Goal: Task Accomplishment & Management: Complete application form

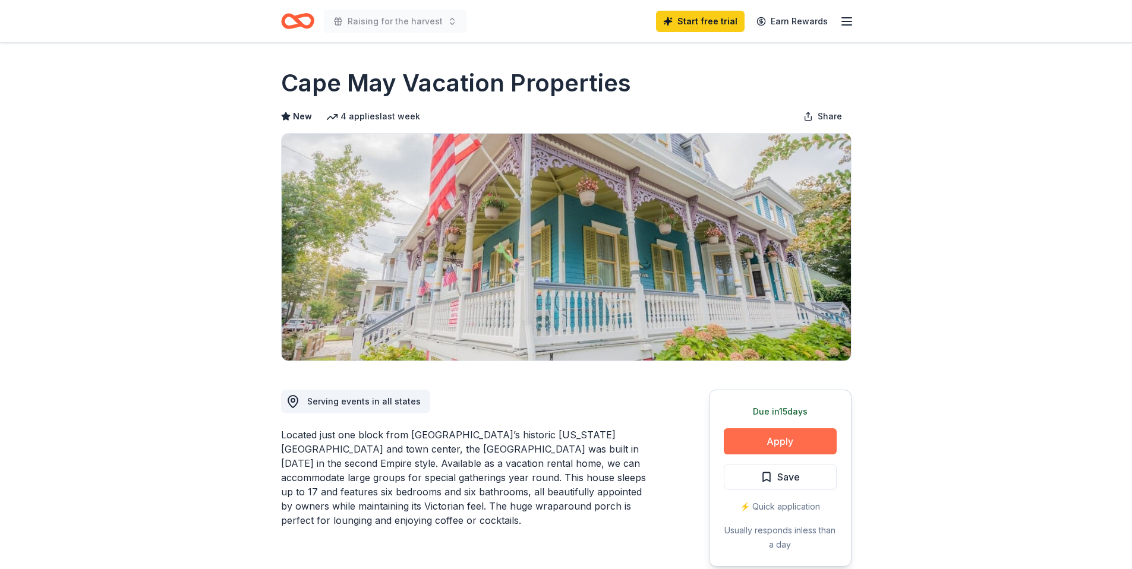
click at [787, 438] on button "Apply" at bounding box center [780, 441] width 113 height 26
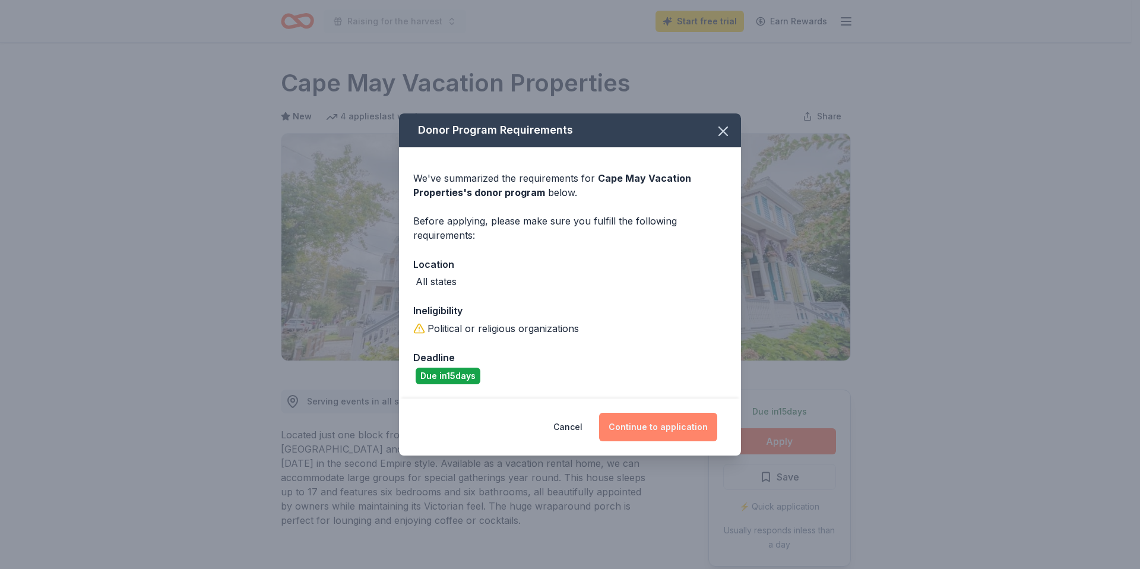
click at [662, 422] on button "Continue to application" at bounding box center [658, 427] width 118 height 29
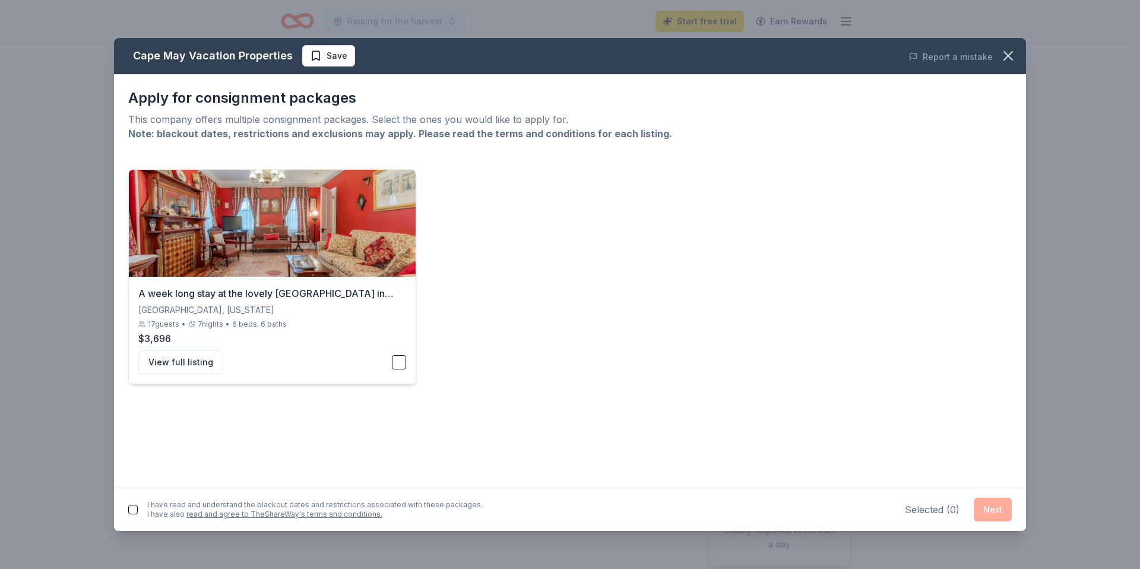
click at [402, 365] on button "button" at bounding box center [399, 362] width 14 height 14
click at [982, 504] on button "Next" at bounding box center [993, 510] width 38 height 24
click at [997, 507] on button "Next" at bounding box center [993, 507] width 38 height 24
click at [135, 506] on button "button" at bounding box center [133, 508] width 10 height 10
click at [995, 507] on button "Next" at bounding box center [993, 507] width 38 height 24
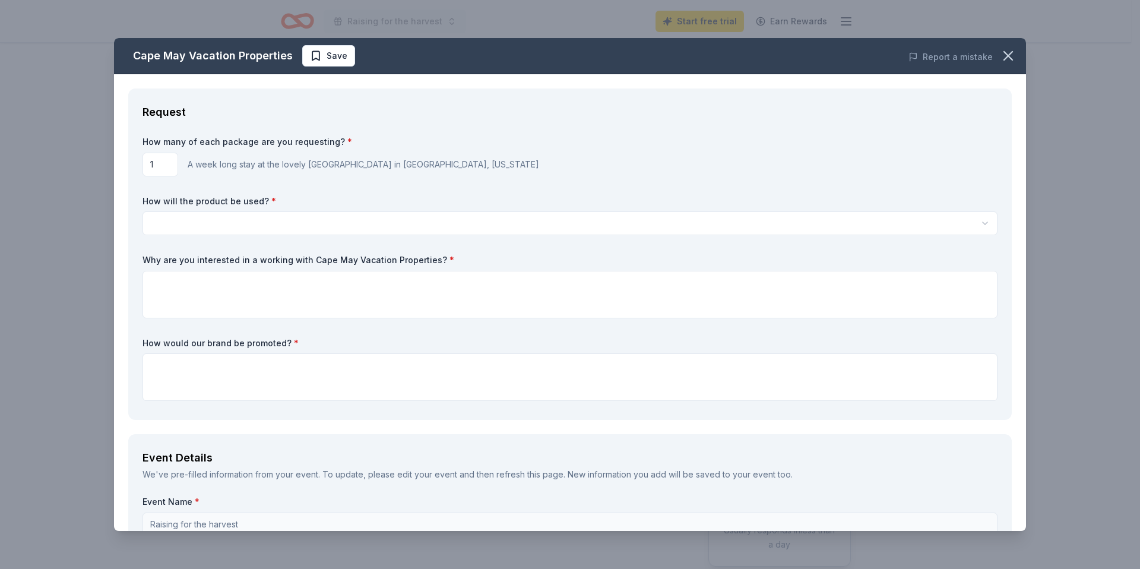
click at [164, 162] on input "1" at bounding box center [161, 165] width 36 height 24
type input "2"
click at [393, 198] on label "How will the product be used? *" at bounding box center [570, 201] width 855 height 12
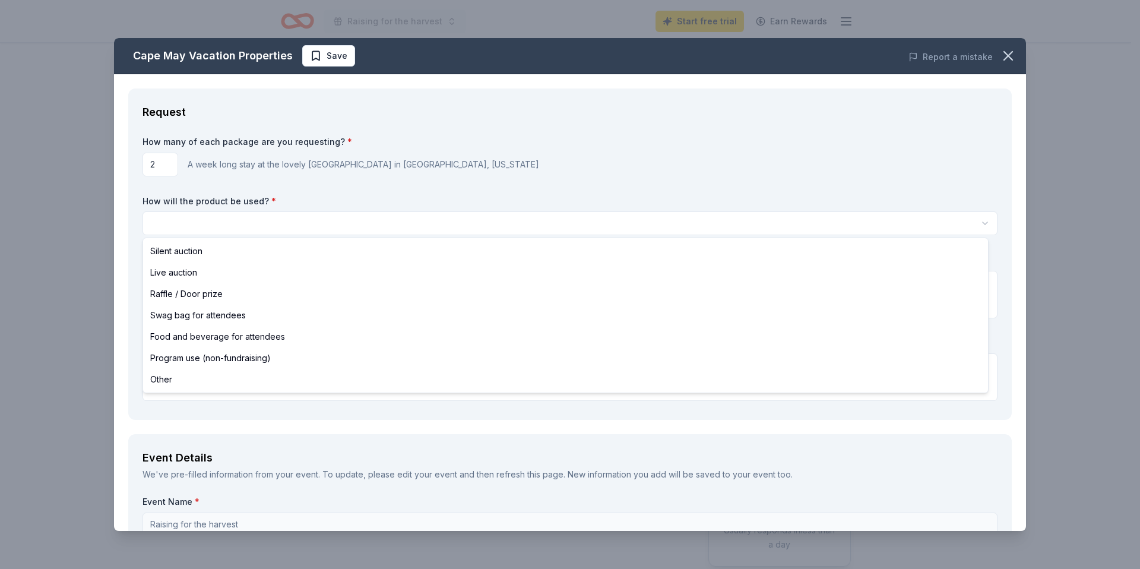
click at [305, 229] on html "Raising for the harvest Start free trial Earn Rewards Due [DATE] Share Cape May…" at bounding box center [570, 284] width 1140 height 569
select select "raffleDoorPrize"
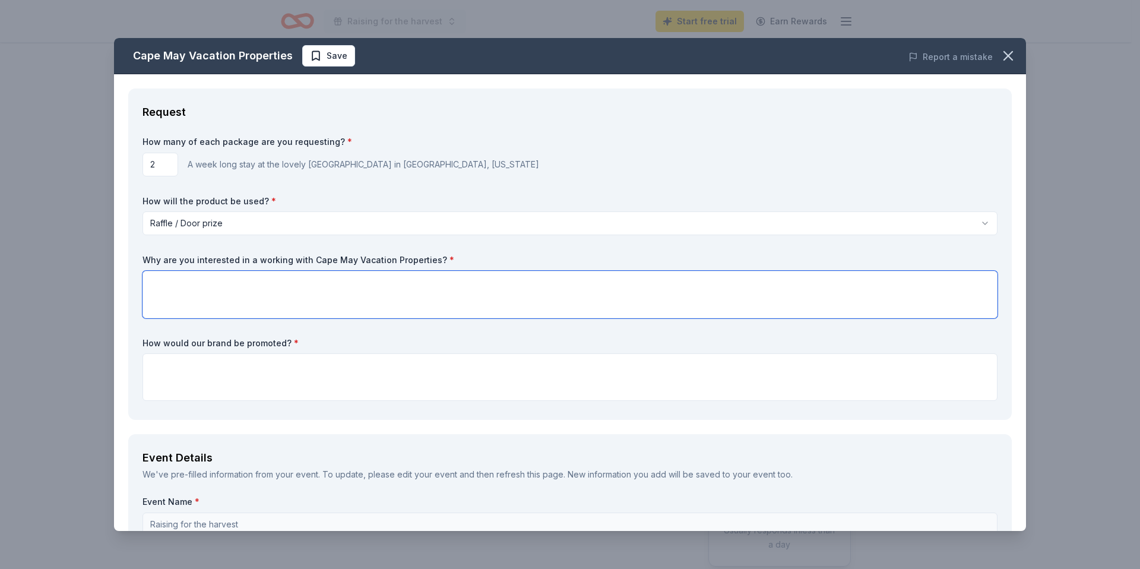
click at [234, 301] on textarea at bounding box center [570, 295] width 855 height 48
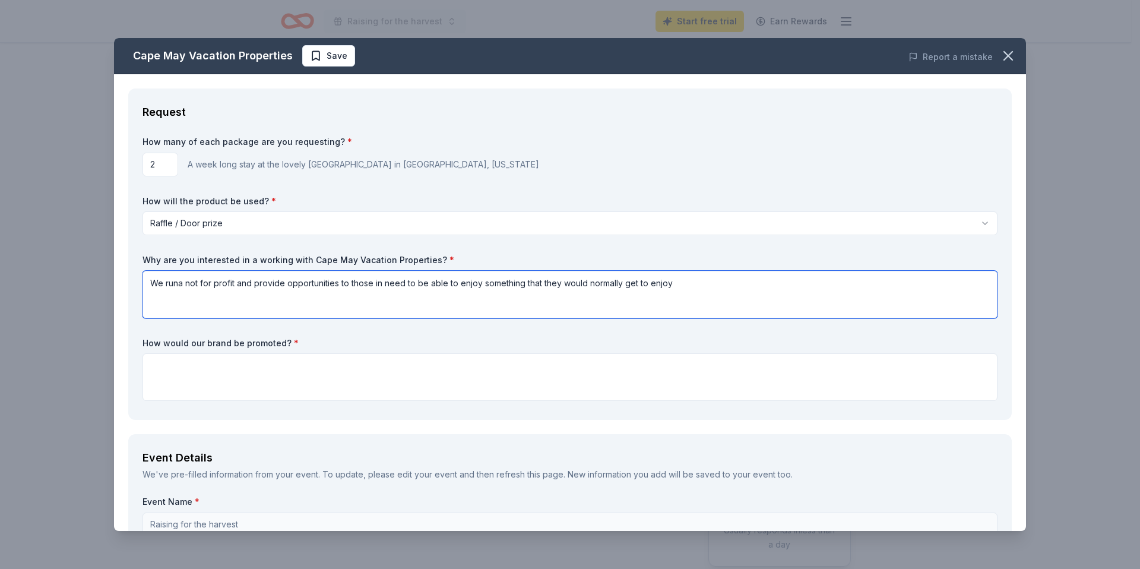
type textarea "We runa not for profit and provide opportunities to those in need to be able to…"
click at [186, 359] on textarea at bounding box center [570, 377] width 855 height 48
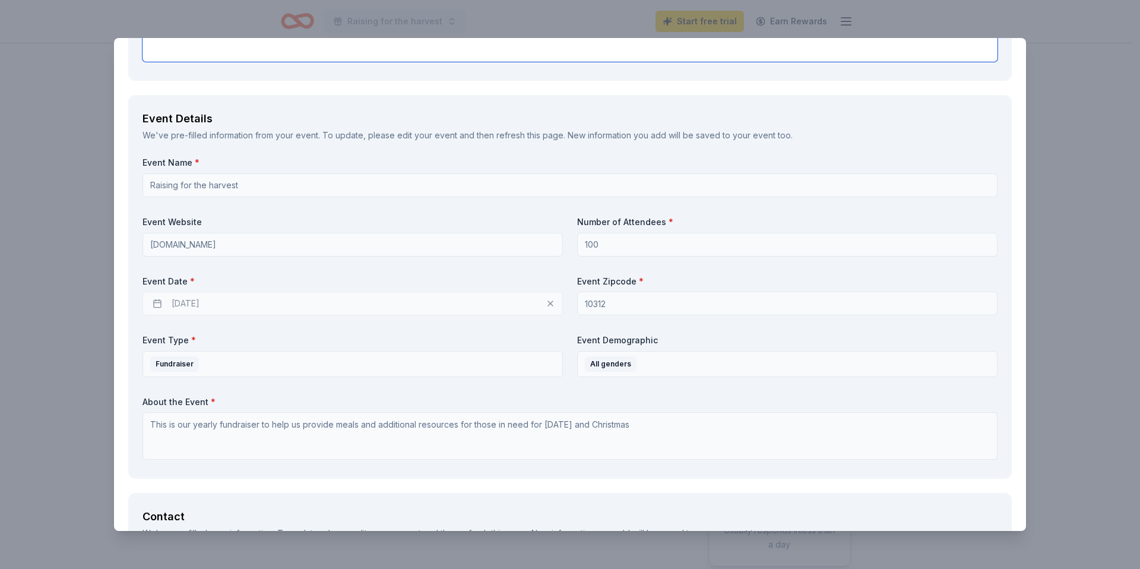
scroll to position [352, 0]
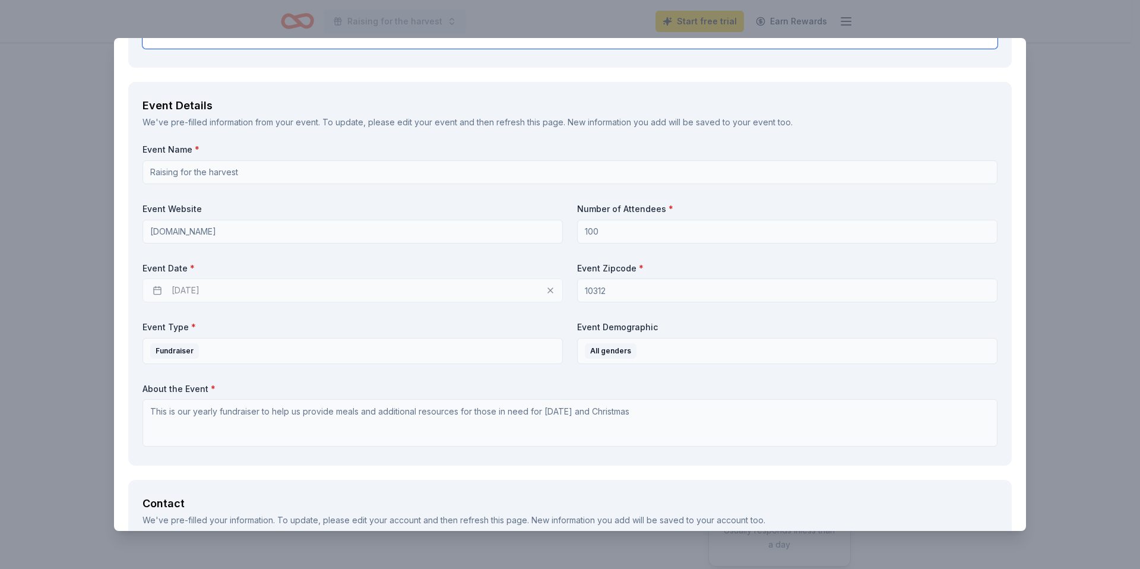
type textarea "your brand would be promoted as one of our sponsors and displayed at every tabl…"
click at [211, 292] on div "[DATE]" at bounding box center [353, 291] width 421 height 24
click at [156, 288] on div "[DATE]" at bounding box center [353, 291] width 421 height 24
click at [188, 289] on div "[DATE]" at bounding box center [353, 291] width 421 height 24
click at [218, 283] on div "[DATE]" at bounding box center [353, 291] width 421 height 24
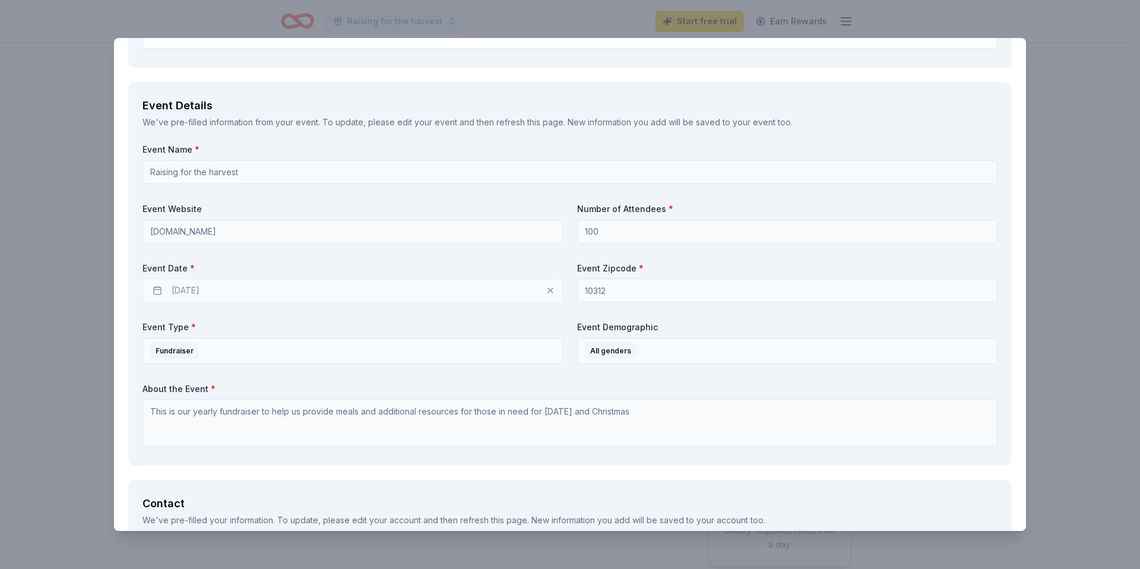
click at [219, 285] on div "[DATE]" at bounding box center [353, 291] width 421 height 24
click at [545, 289] on div "[DATE]" at bounding box center [353, 291] width 421 height 24
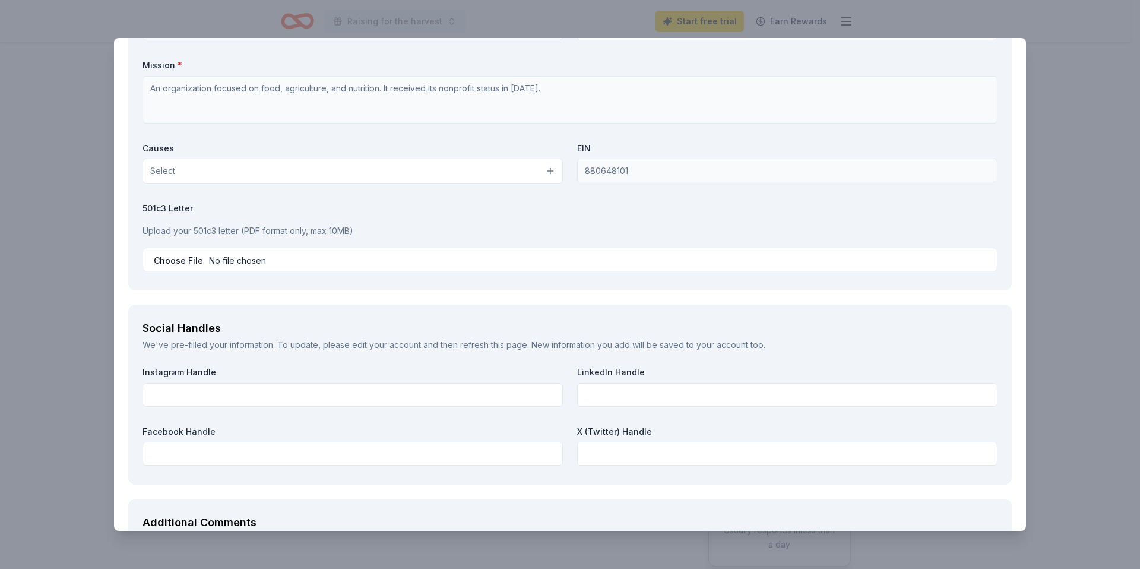
scroll to position [1131, 0]
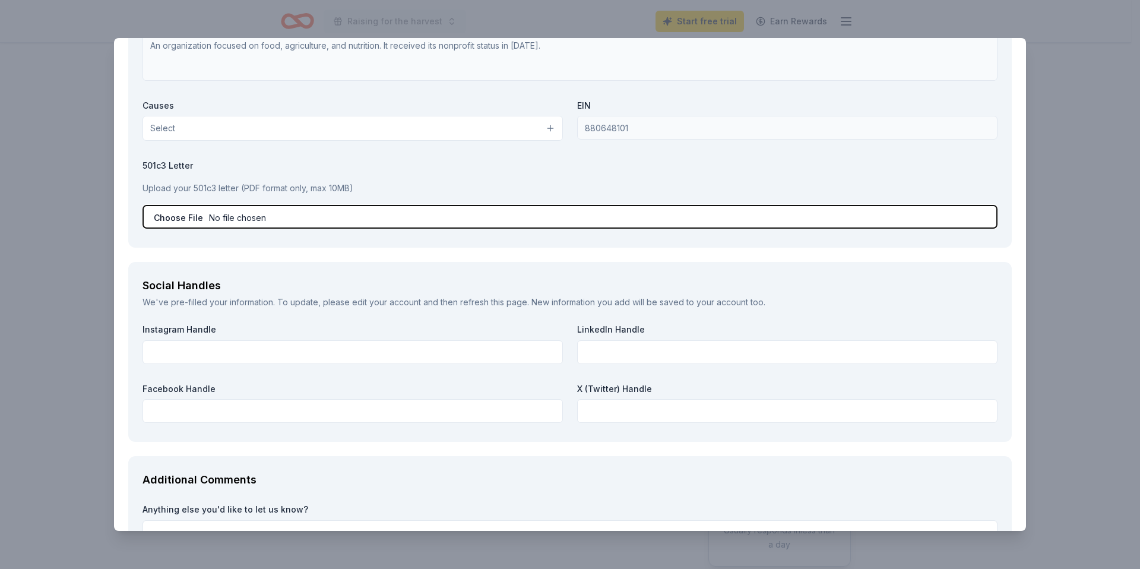
click at [176, 219] on input "file" at bounding box center [570, 217] width 855 height 24
type input "C:\fakepath\501 c 3 ein new.pdf"
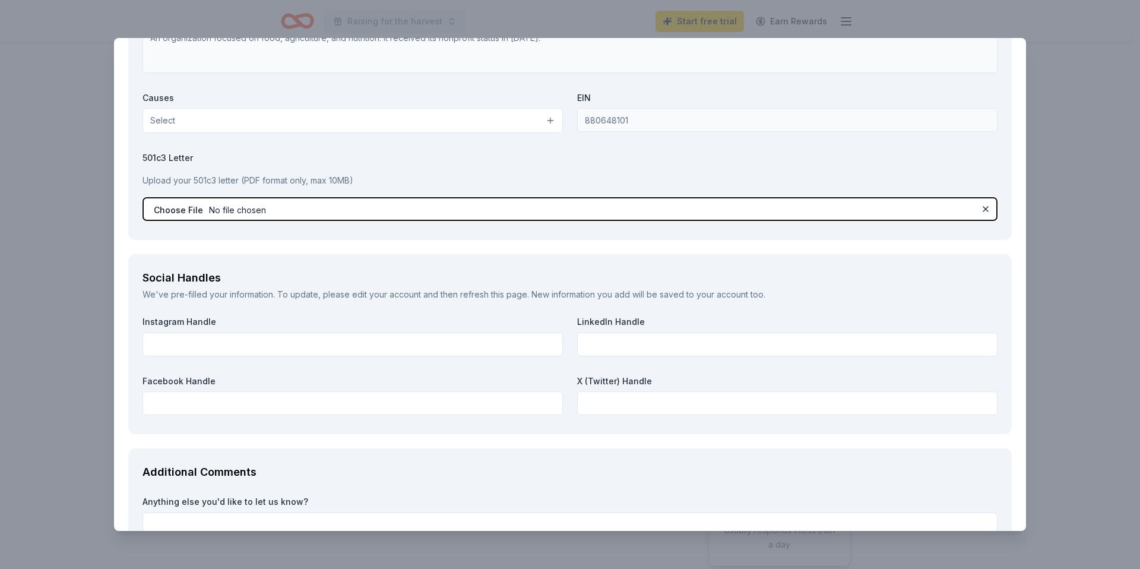
scroll to position [1248, 0]
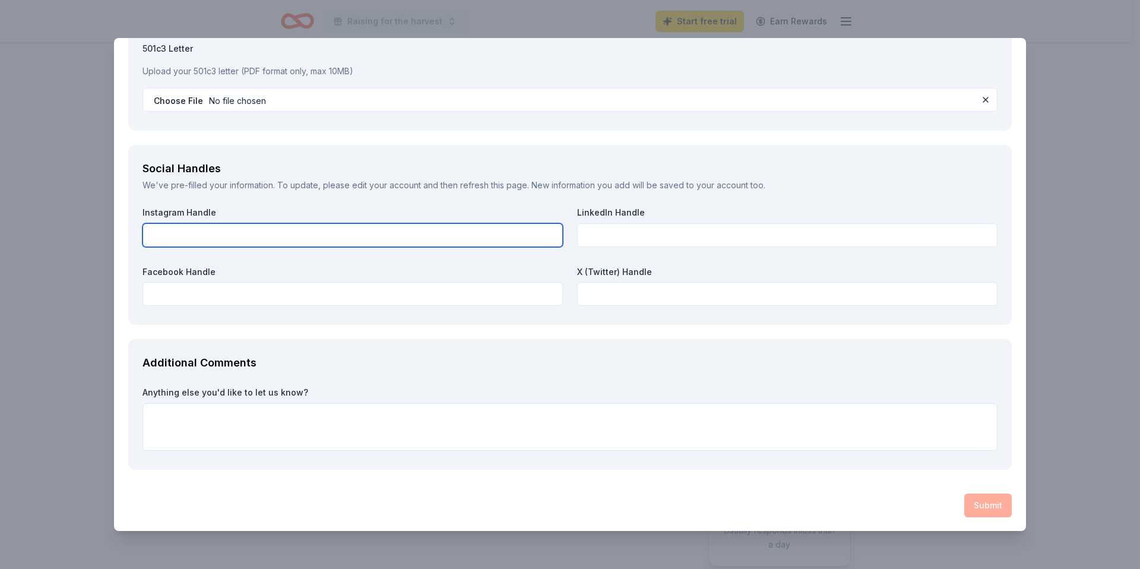
click at [359, 233] on input "text" at bounding box center [353, 235] width 421 height 24
type input "south shore community food pantry"
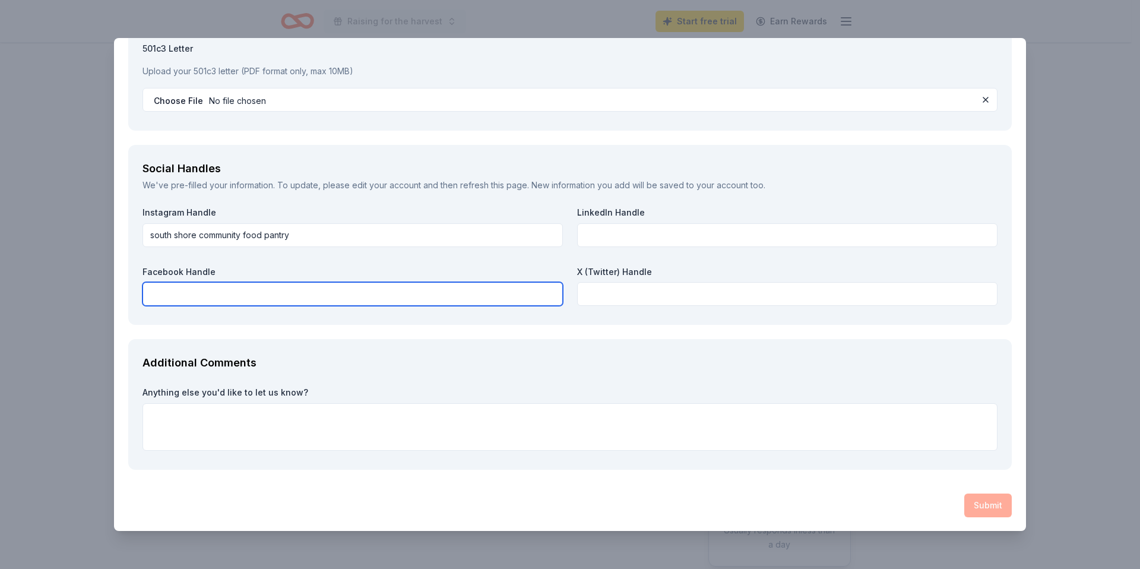
click at [289, 290] on input "text" at bounding box center [353, 294] width 421 height 24
type input "south shore community food pantry"
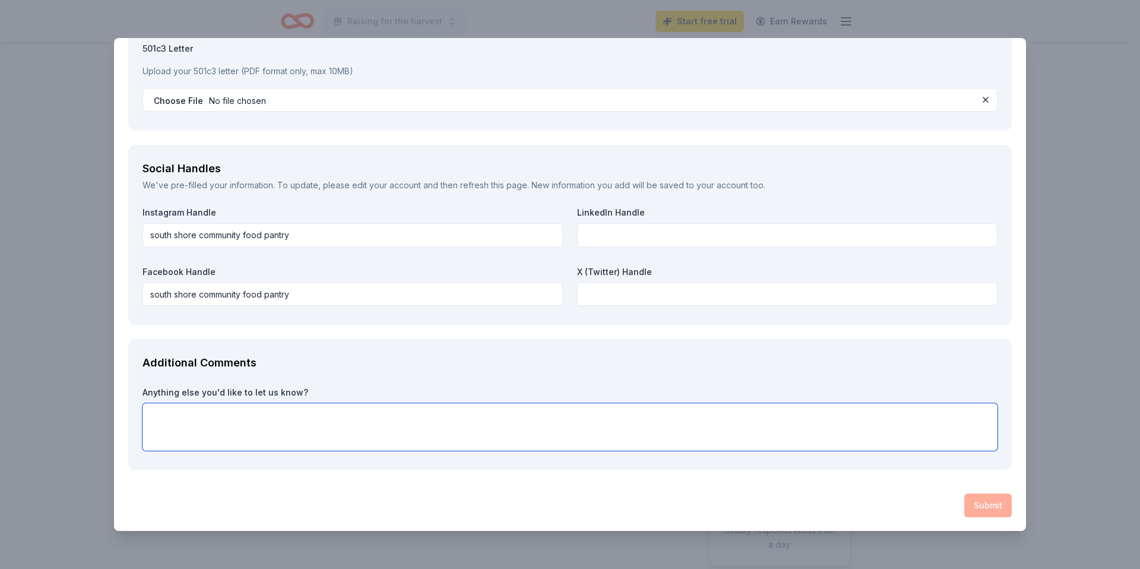
click at [292, 409] on textarea at bounding box center [570, 427] width 855 height 48
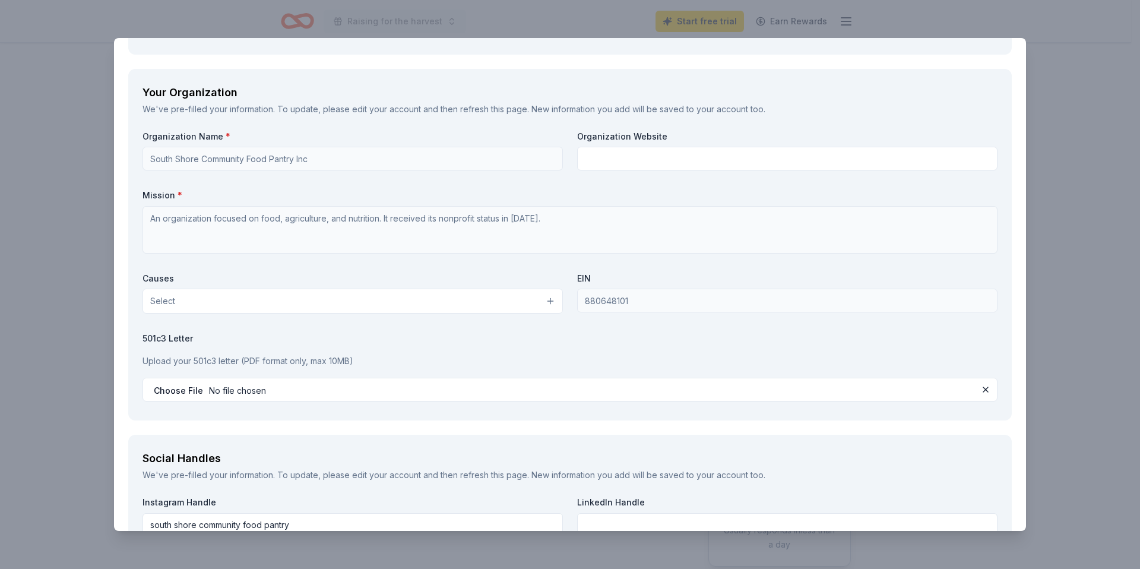
scroll to position [824, 0]
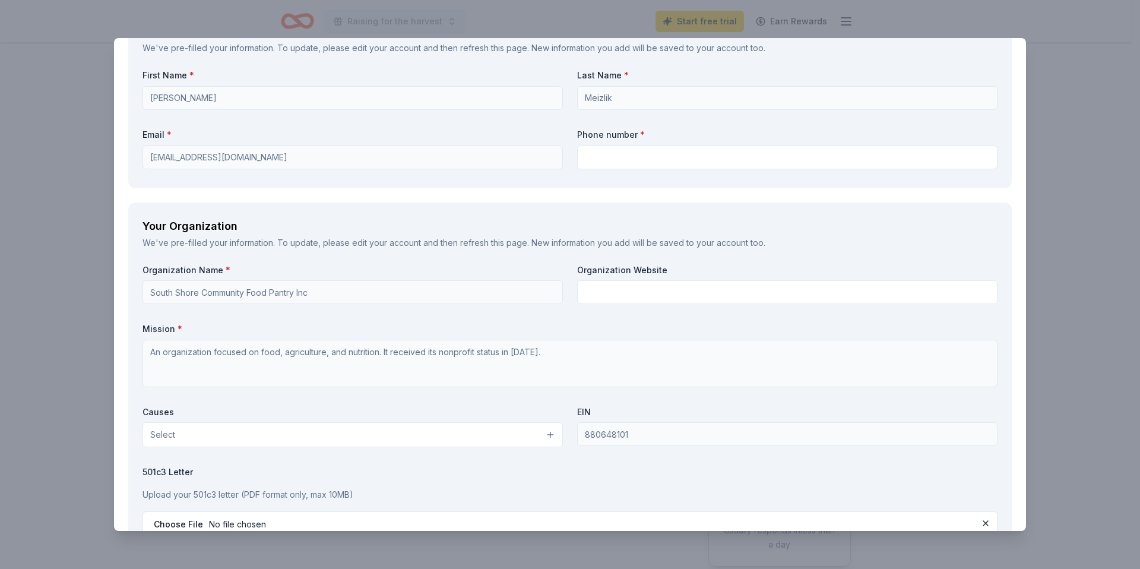
type textarea "We woud love to have you as part of what we do and help those in need"
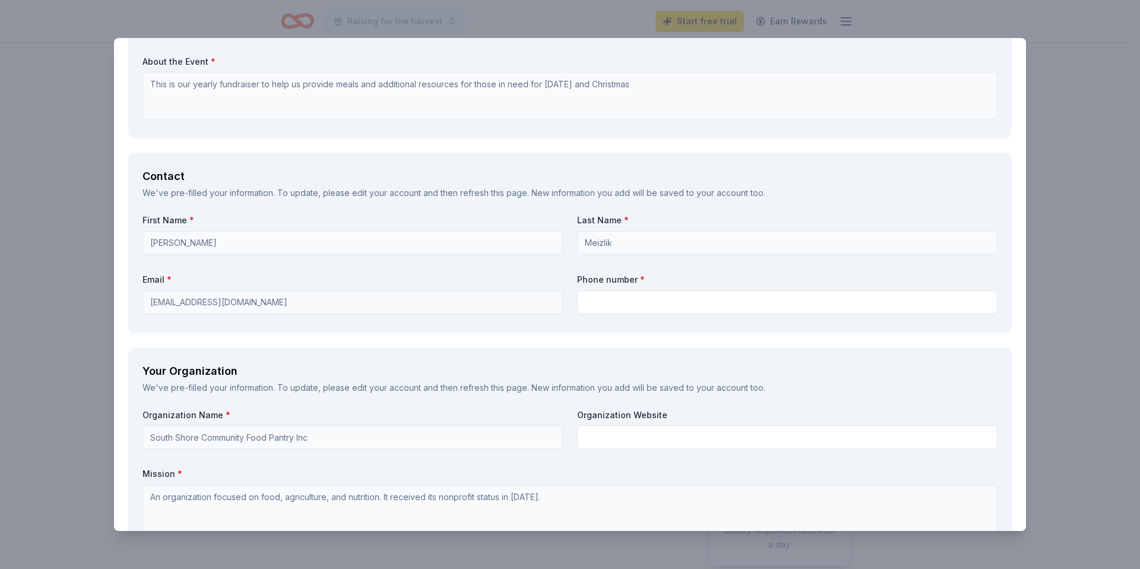
scroll to position [687, 0]
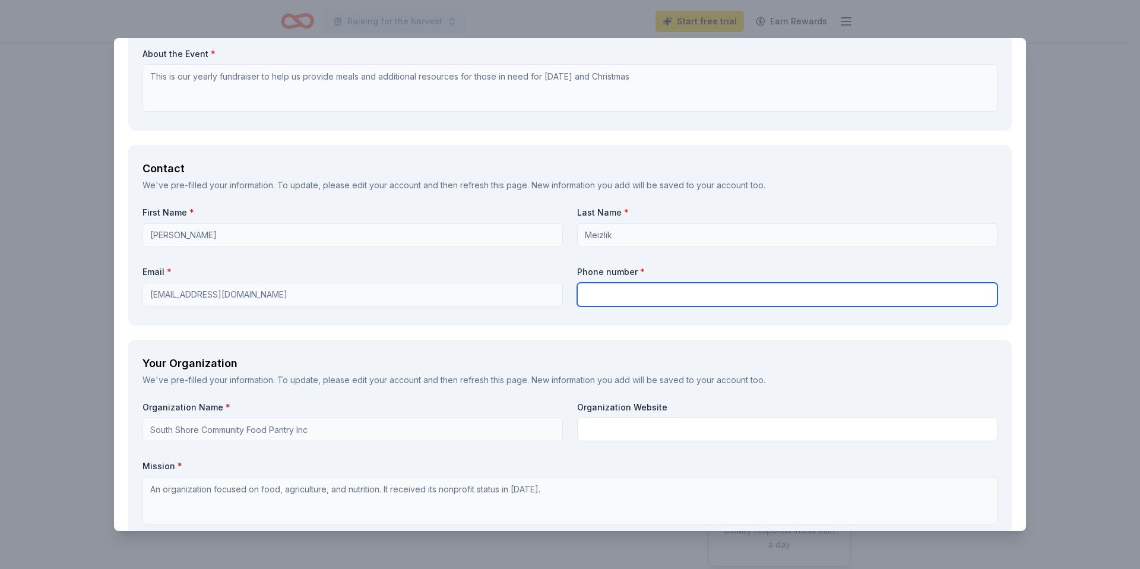
click at [606, 292] on input "text" at bounding box center [787, 295] width 421 height 24
type input "3474554152"
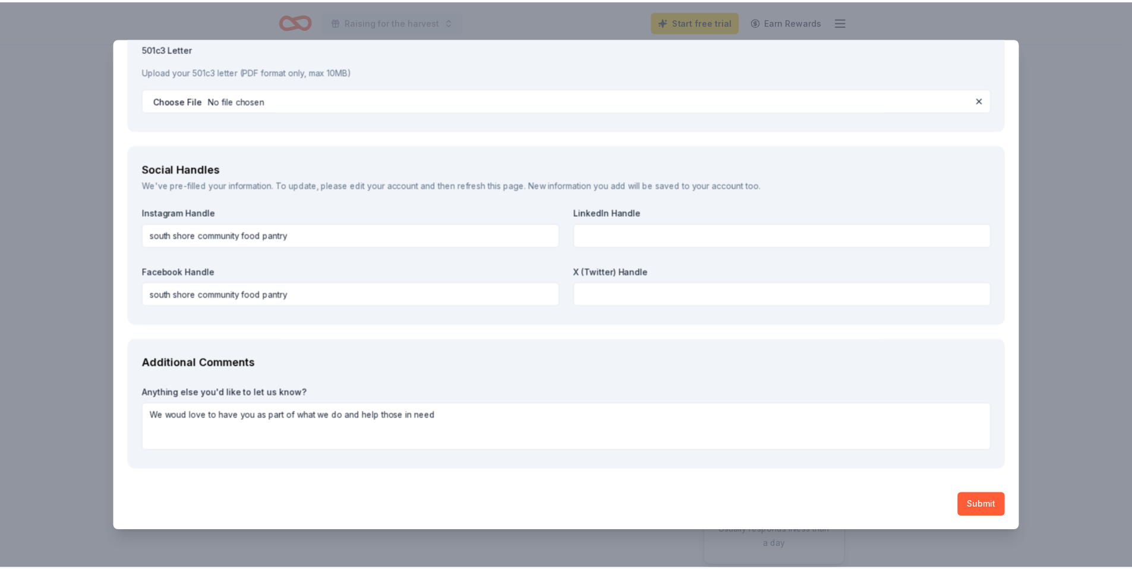
scroll to position [1248, 0]
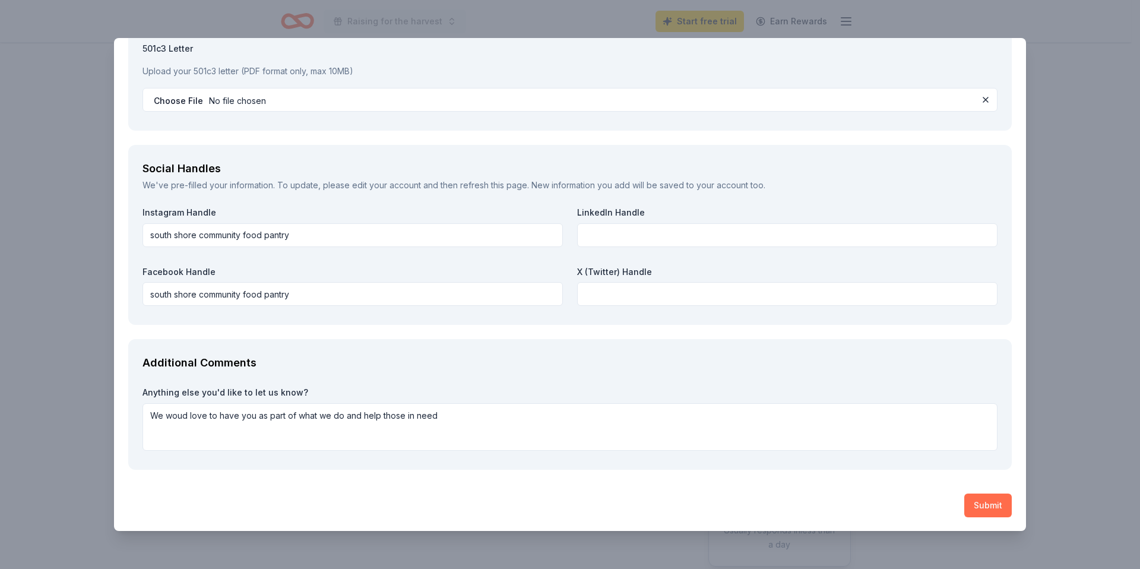
click at [985, 507] on button "Submit" at bounding box center [989, 506] width 48 height 24
